Goal: Information Seeking & Learning: Learn about a topic

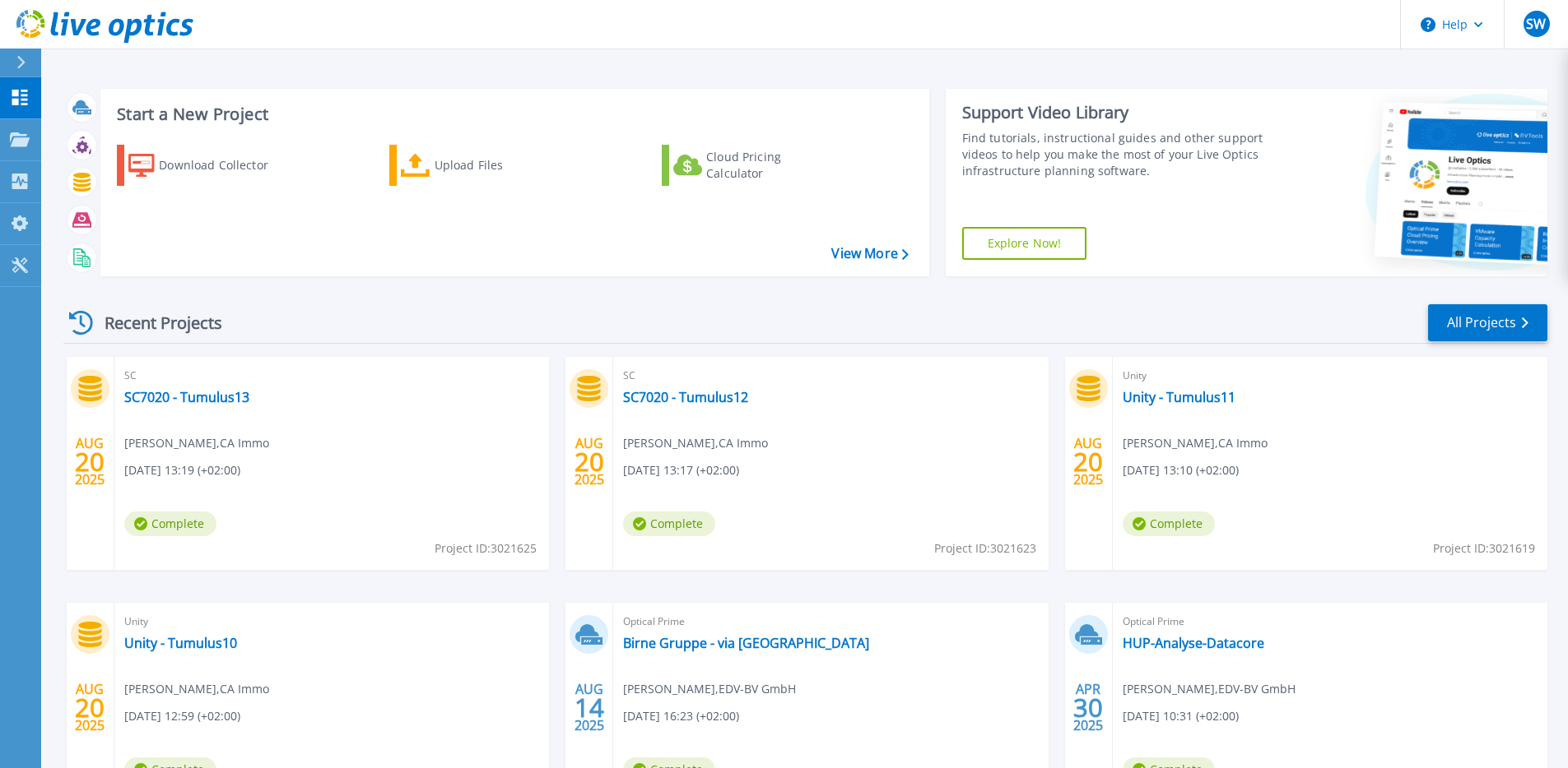
scroll to position [143, 0]
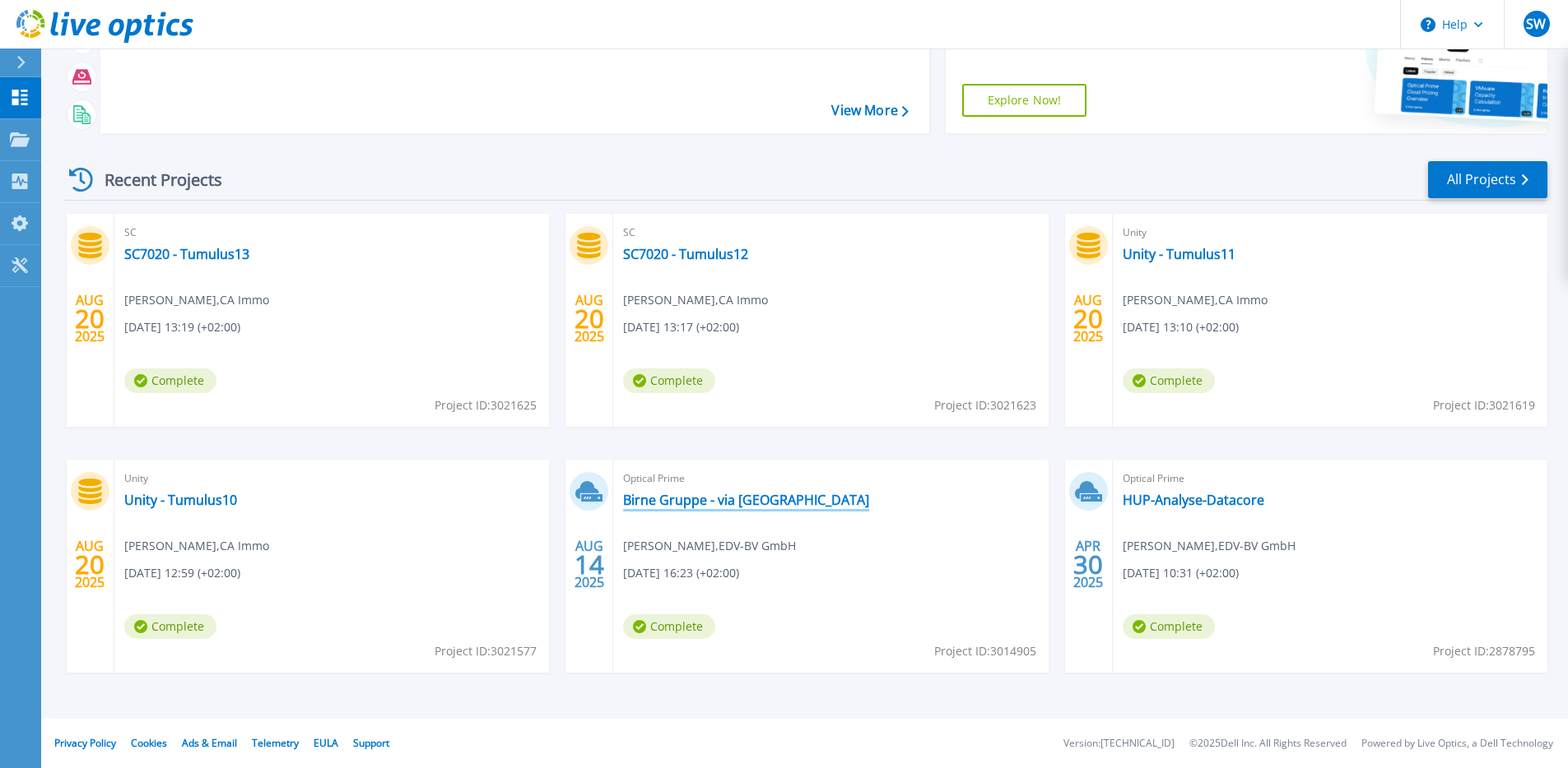
click at [699, 503] on link "Birne Gruppe - via [GEOGRAPHIC_DATA]" at bounding box center [746, 500] width 246 height 16
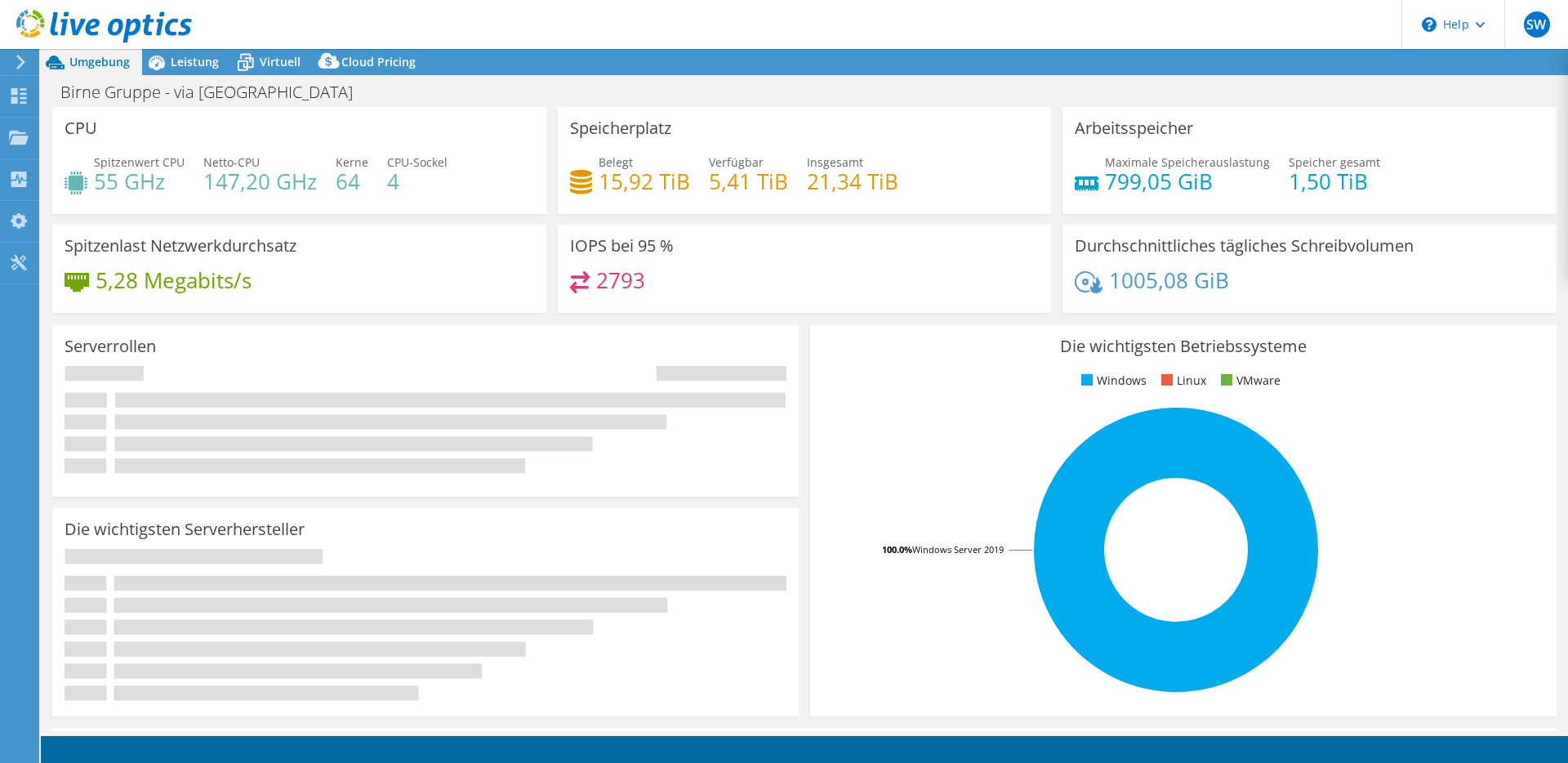
select select "USD"
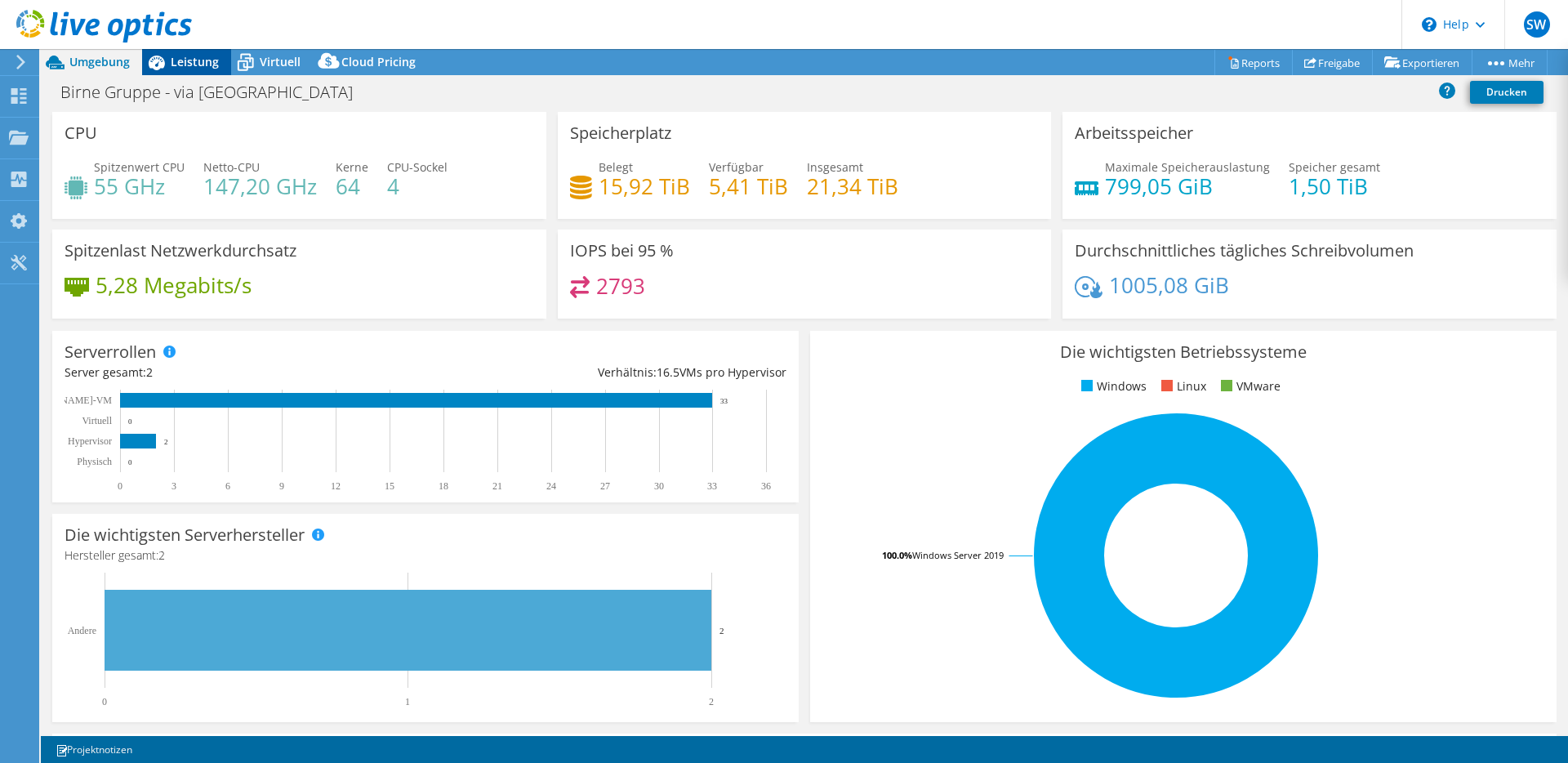
click at [168, 66] on icon at bounding box center [157, 62] width 28 height 29
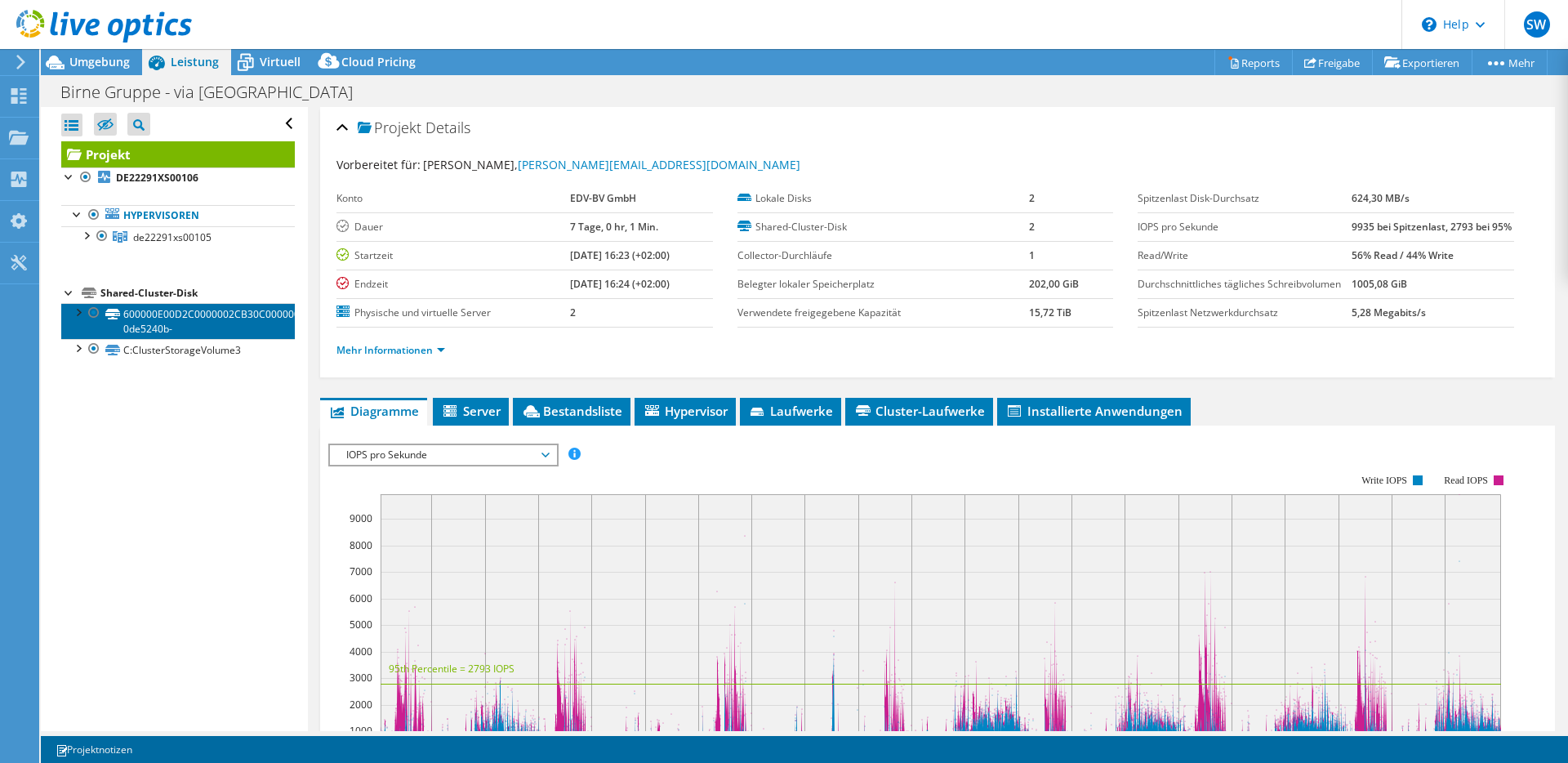
click at [155, 318] on link "600000E00D2C0000002CB30C00000000-0de5240b-" at bounding box center [178, 321] width 234 height 36
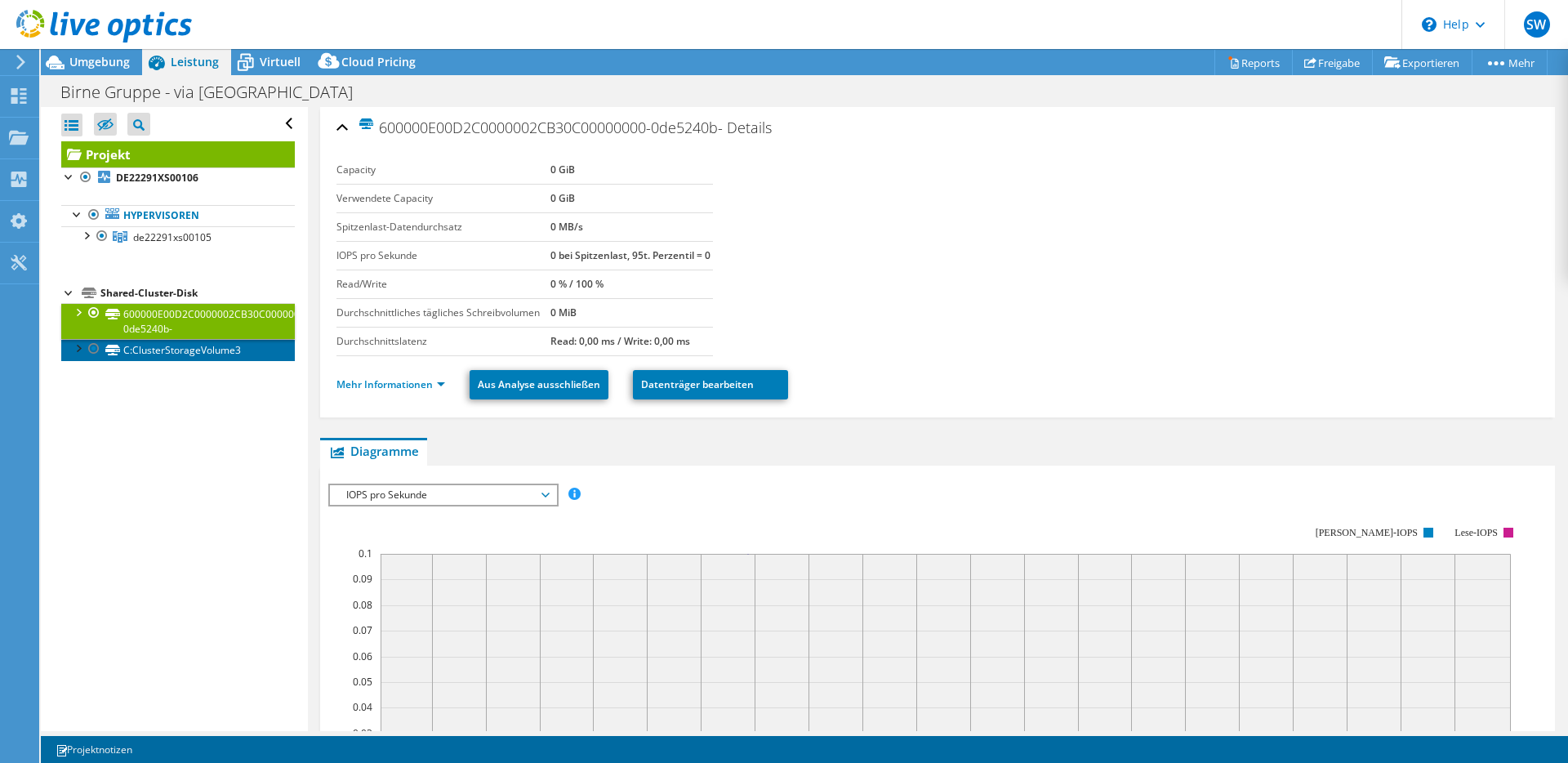
click at [158, 356] on link "C:ClusterStorageVolume3" at bounding box center [178, 349] width 234 height 21
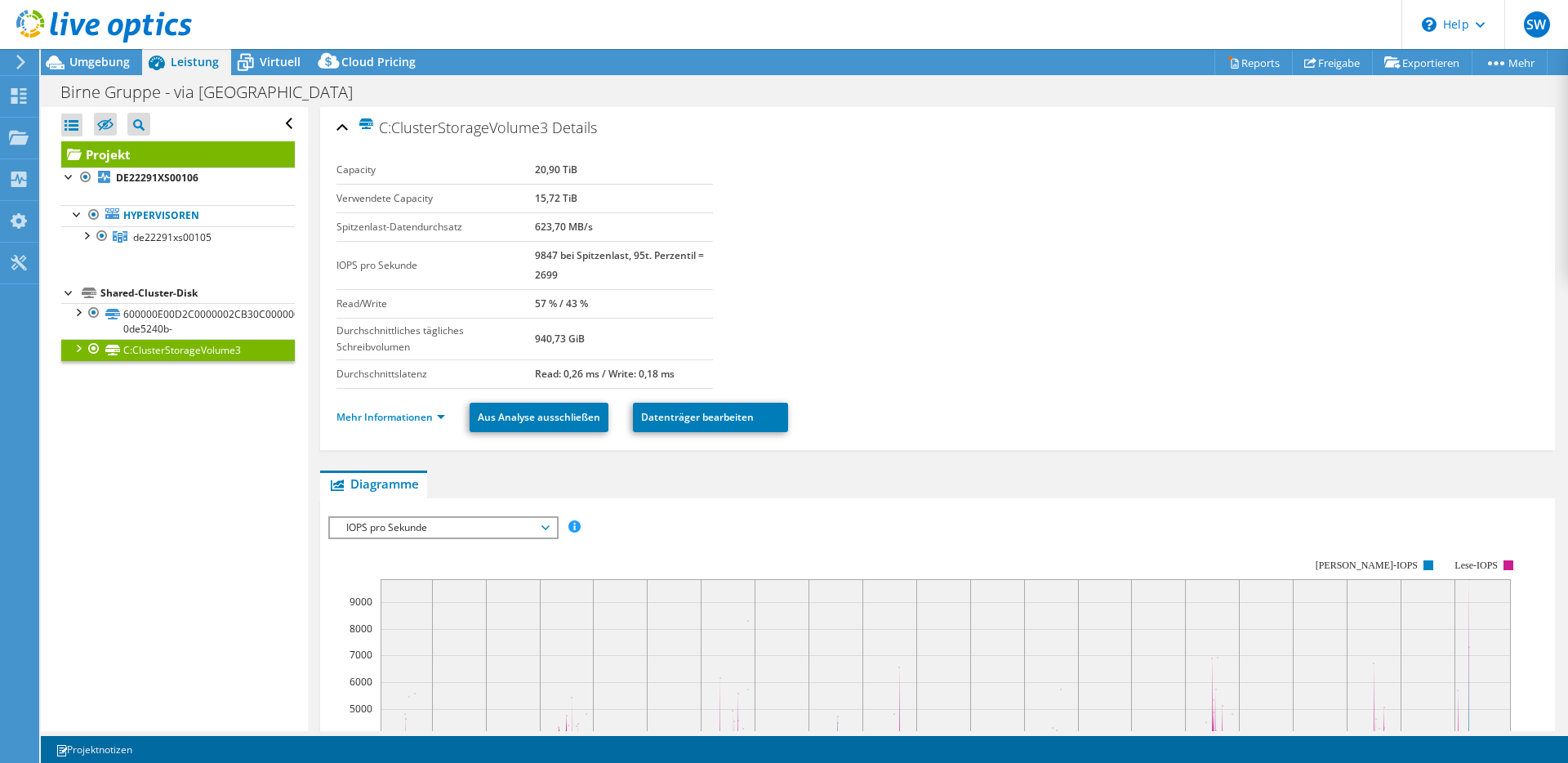
click at [75, 345] on div at bounding box center [77, 346] width 16 height 16
click at [232, 379] on link "C:ClusterStorageVolume3 | DE22291XS00106" at bounding box center [178, 379] width 234 height 36
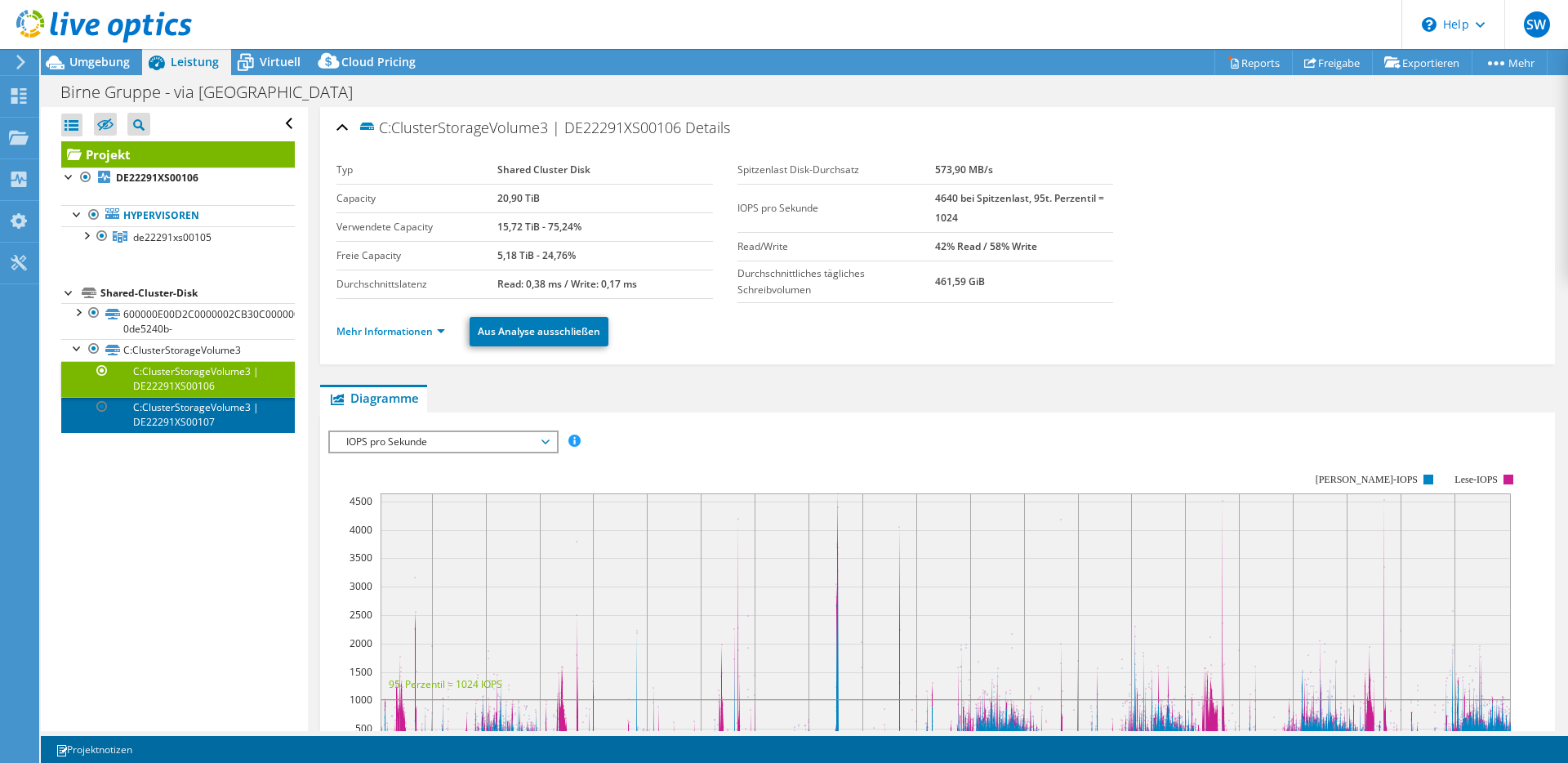
click at [161, 419] on link "C:ClusterStorageVolume3 | DE22291XS00107" at bounding box center [178, 415] width 234 height 36
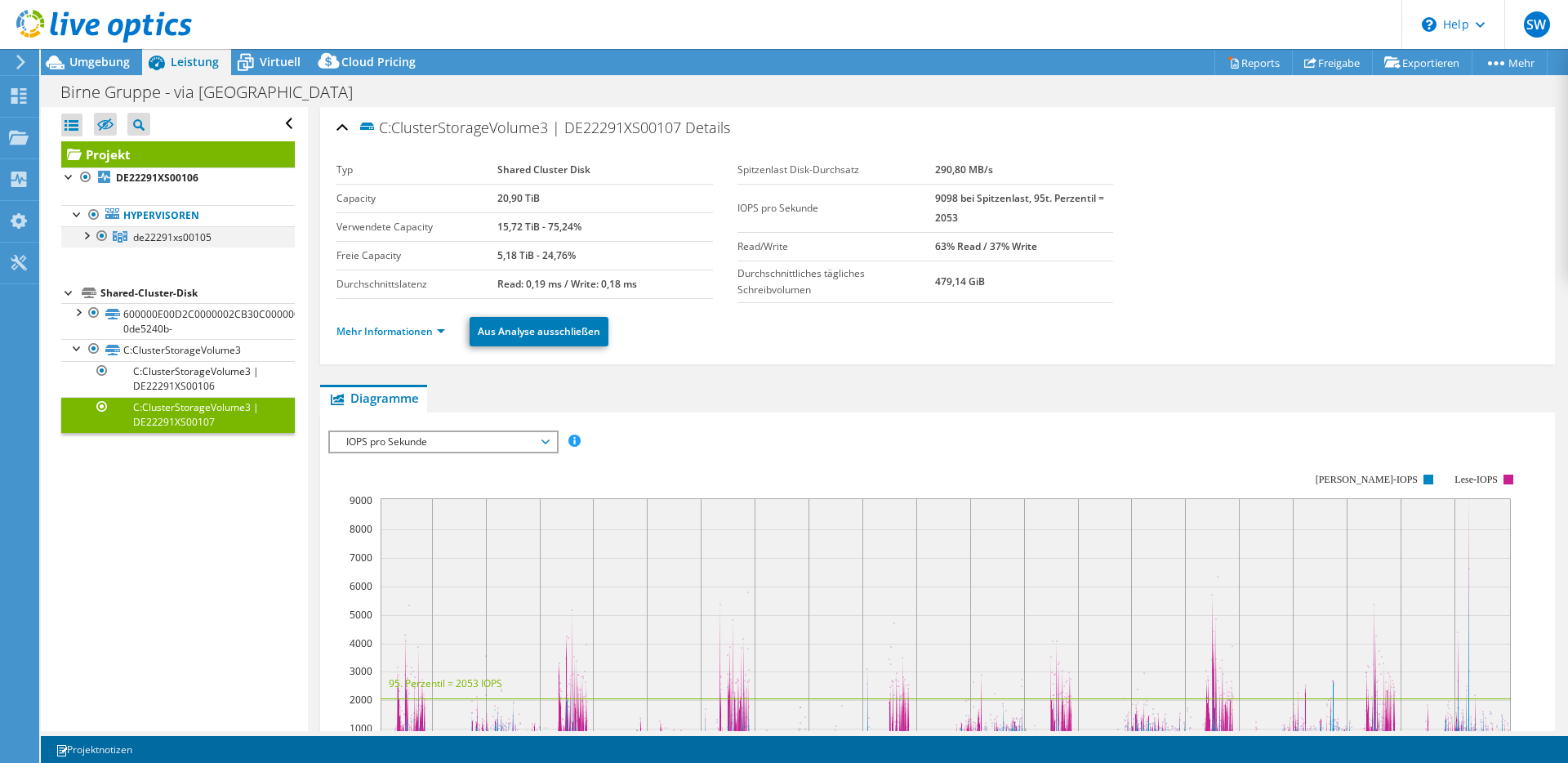
click at [85, 236] on div at bounding box center [85, 234] width 16 height 16
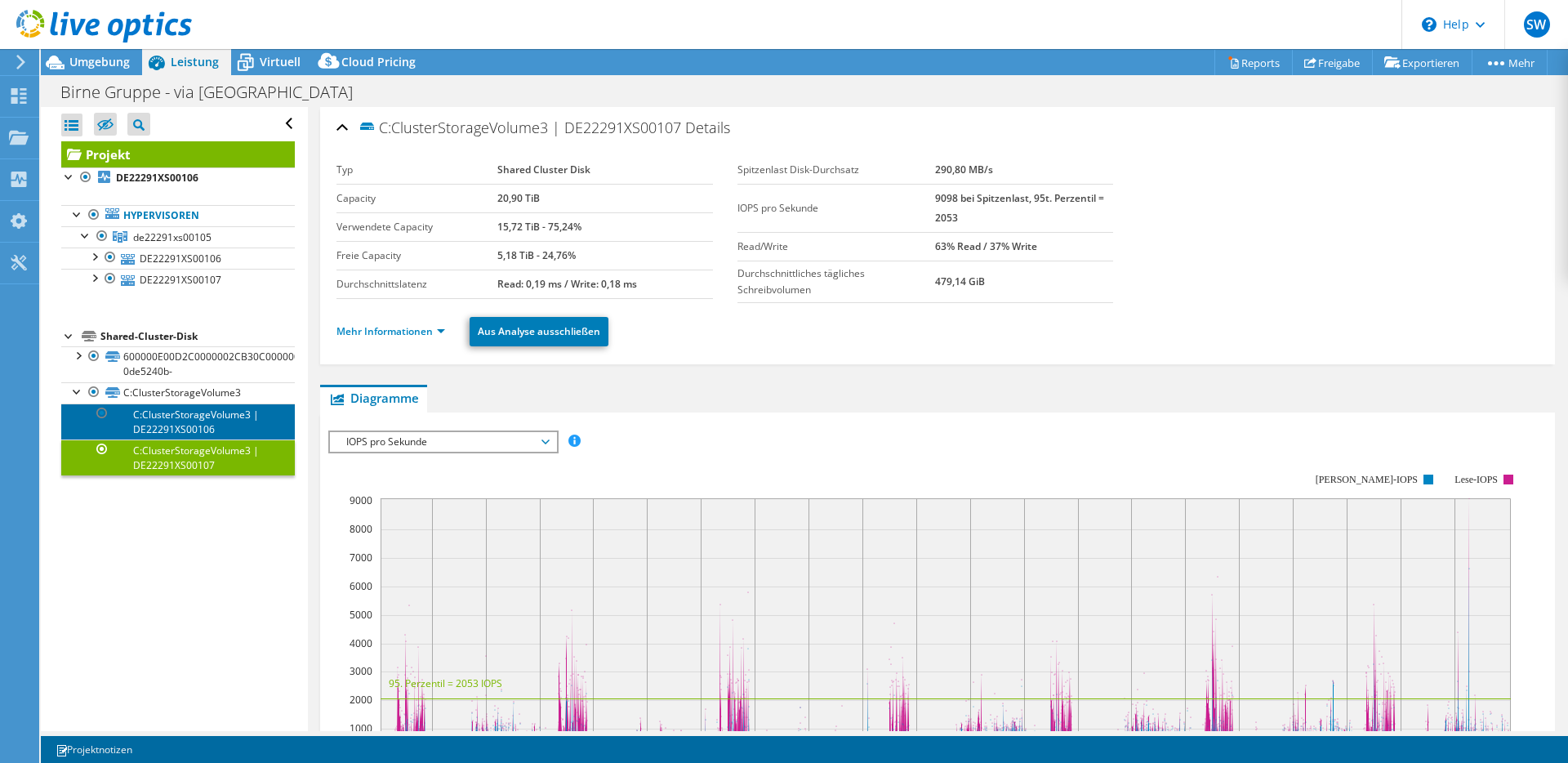
click at [147, 417] on link "C:ClusterStorageVolume3 | DE22291XS00106" at bounding box center [178, 421] width 234 height 36
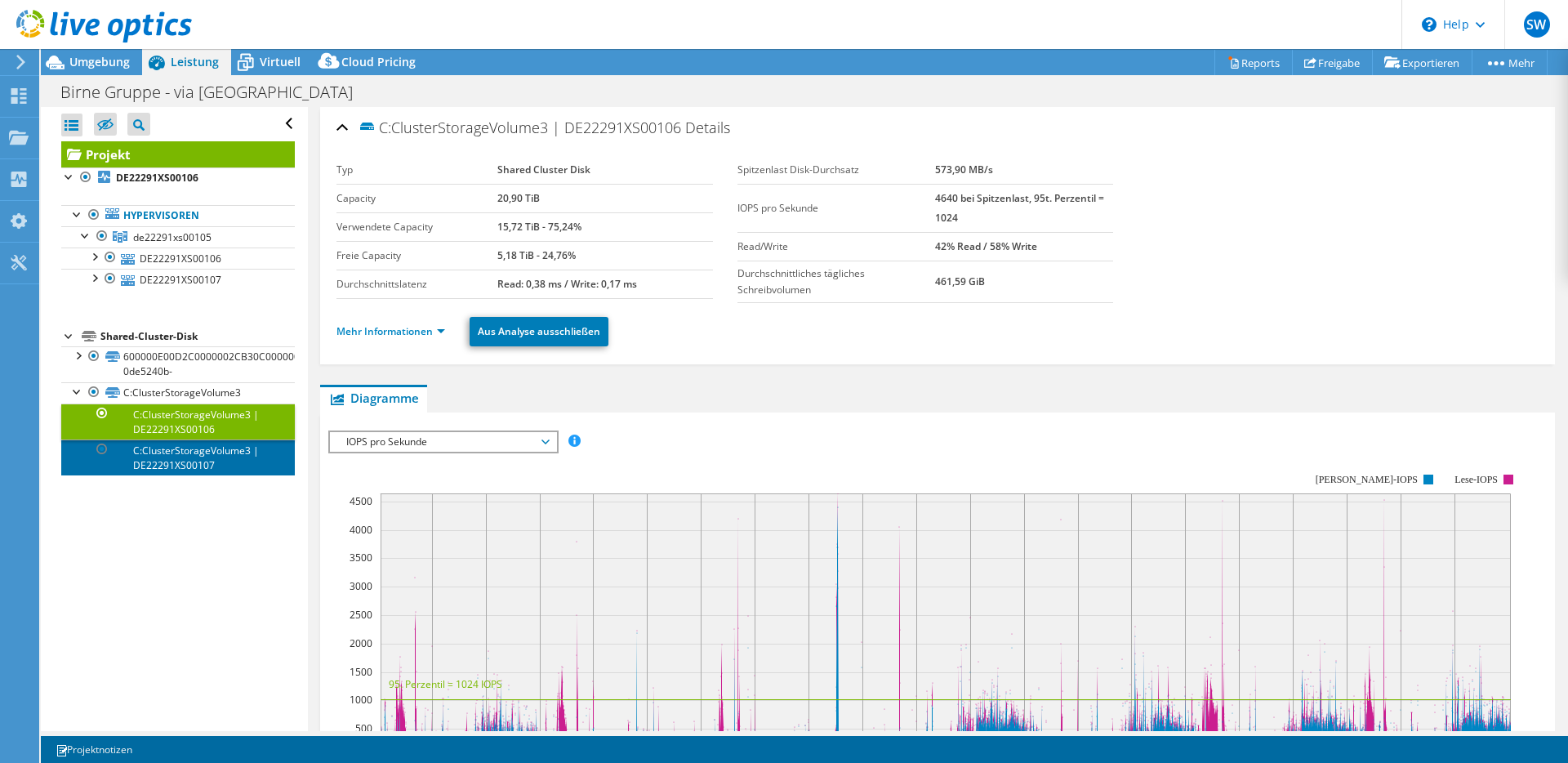
click at [144, 454] on link "C:ClusterStorageVolume3 | DE22291XS00107" at bounding box center [178, 457] width 234 height 36
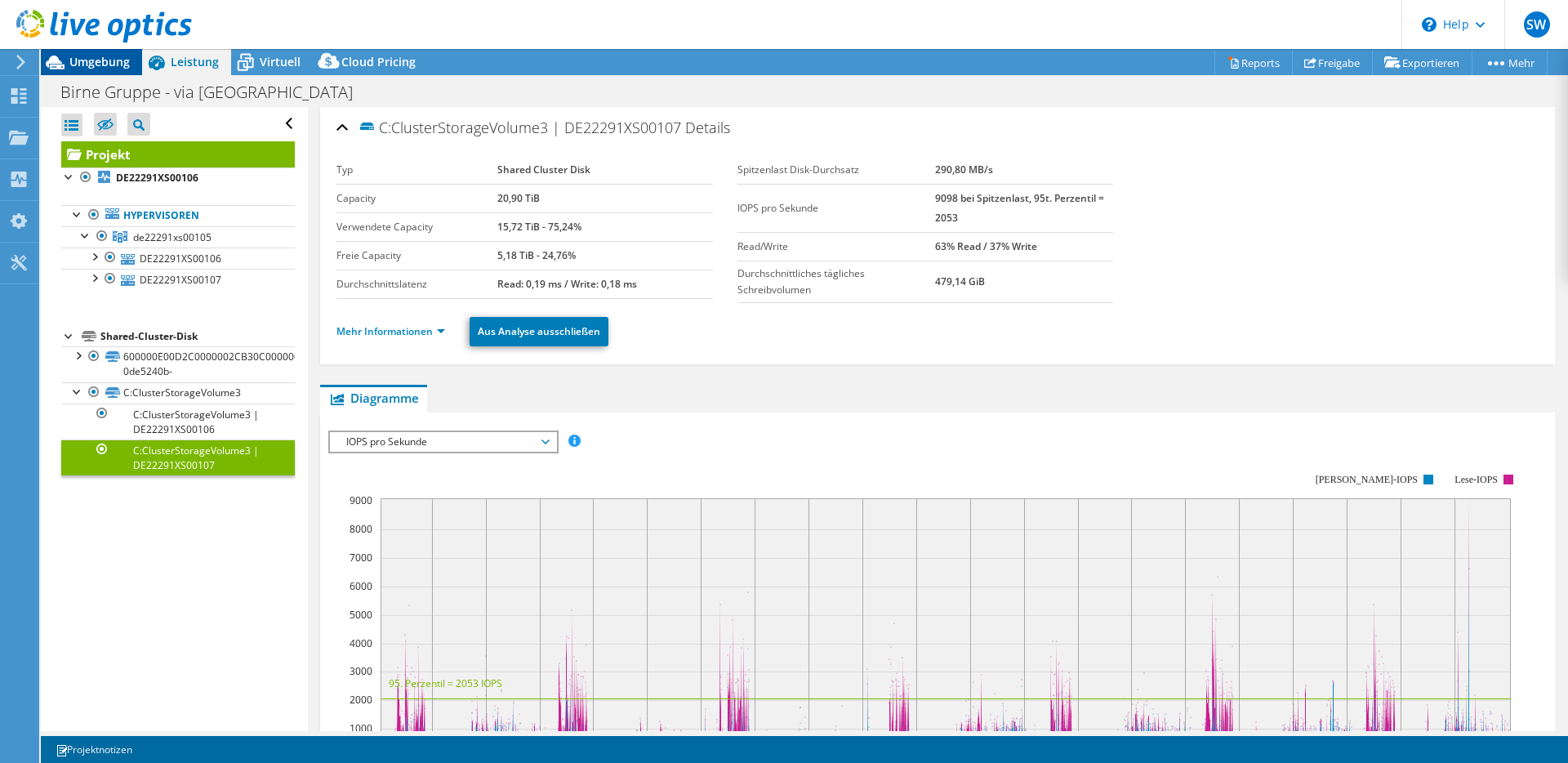
click at [80, 72] on div "Umgebung" at bounding box center [91, 61] width 101 height 26
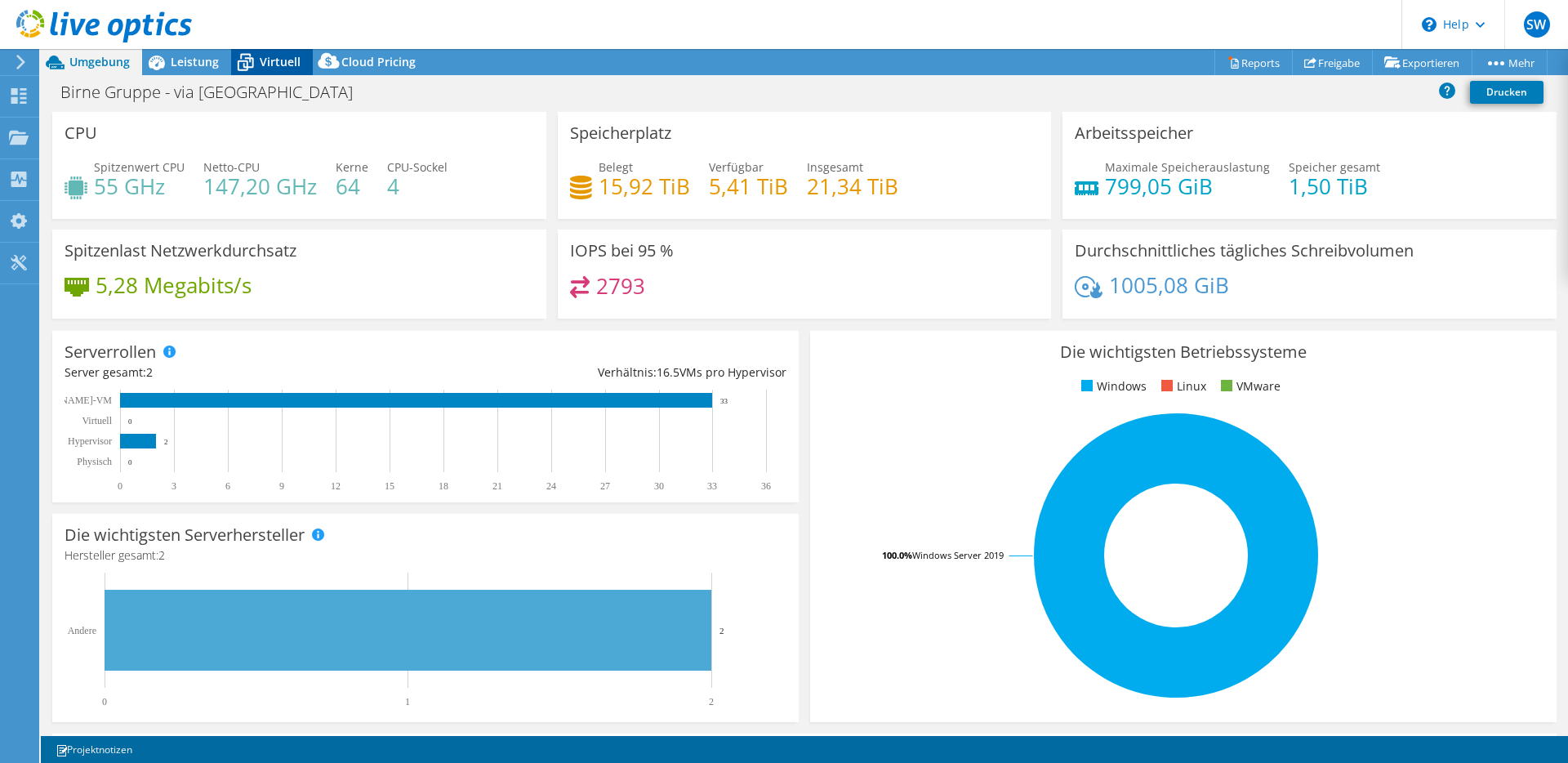
click at [265, 67] on span "Virtuell" at bounding box center [280, 61] width 41 height 16
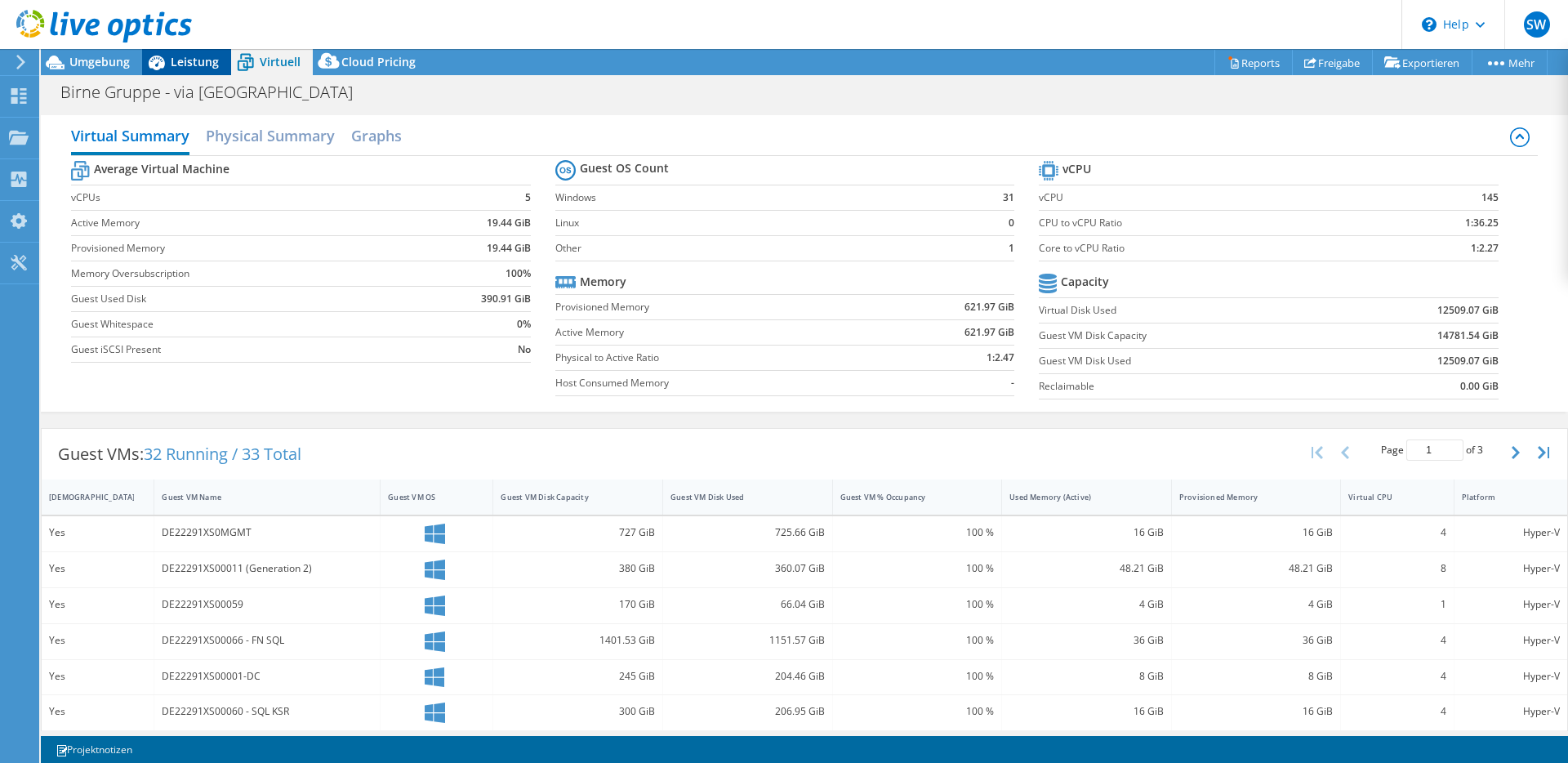
click at [176, 70] on div "Leistung" at bounding box center [187, 61] width 89 height 26
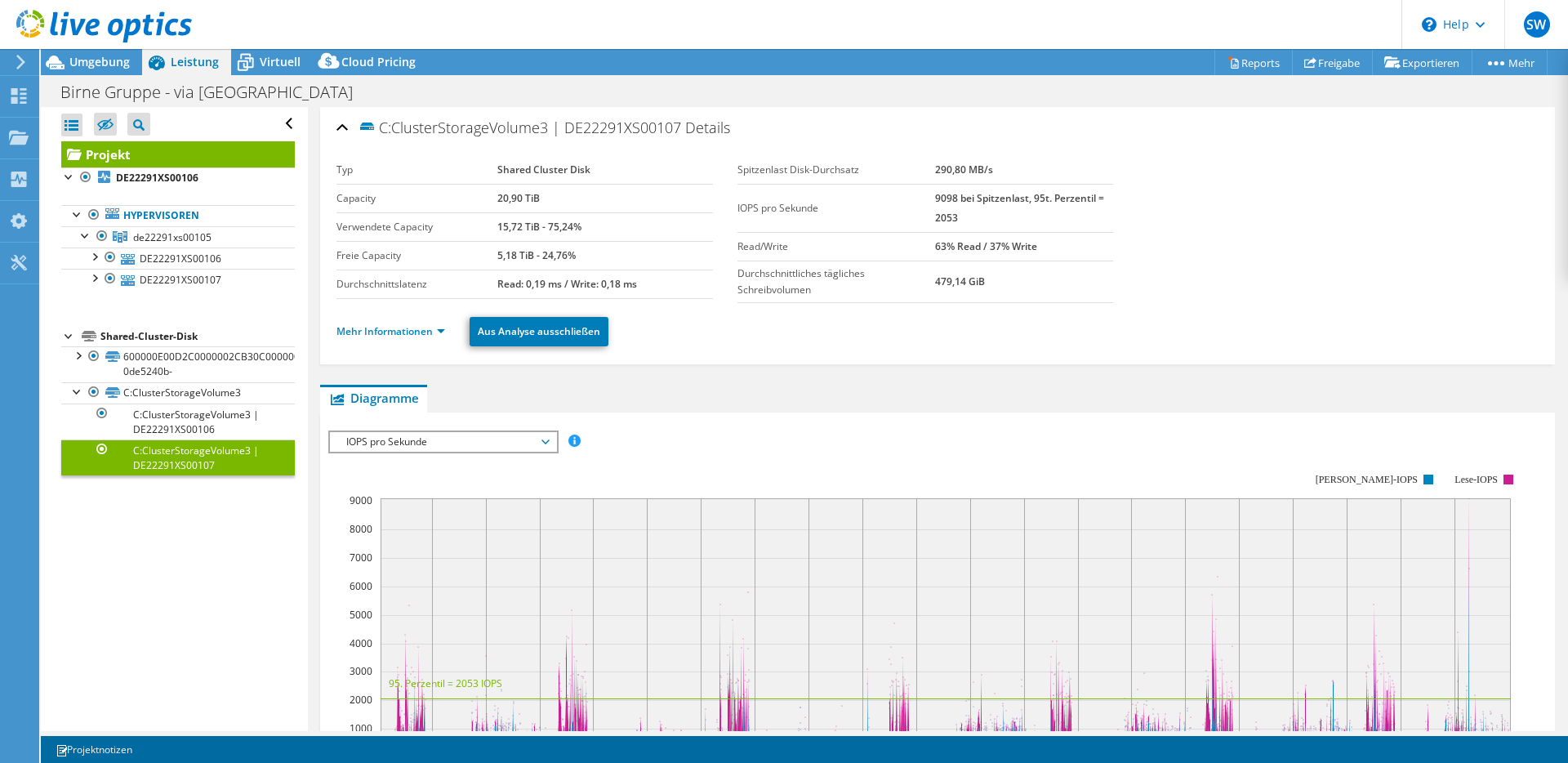
click at [112, 53] on div at bounding box center [96, 27] width 192 height 54
click at [108, 62] on span "Umgebung" at bounding box center [100, 61] width 60 height 16
